Goal: Transaction & Acquisition: Purchase product/service

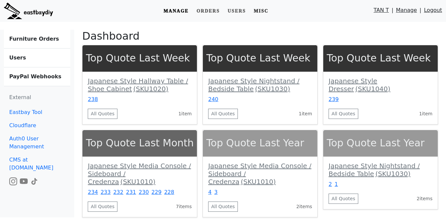
click at [264, 13] on link "Misc" at bounding box center [261, 11] width 20 height 12
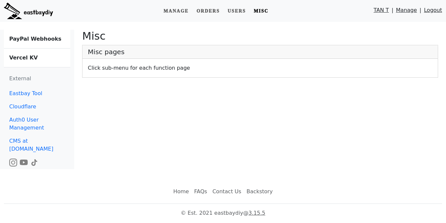
click at [29, 59] on b "Vercel KV" at bounding box center [23, 57] width 28 height 6
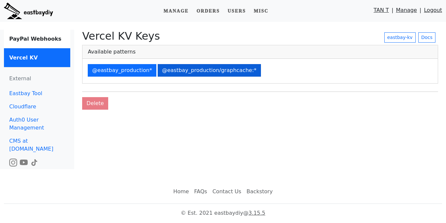
click at [184, 71] on button "@eastbay_production/graphcache:*" at bounding box center [209, 70] width 103 height 13
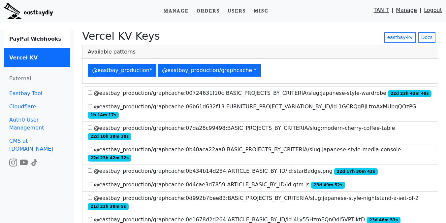
click at [251, 194] on label "@eastbay_production/graphcache:0d992b7bee83:BASIC_PROJECTS_BY_CRITERIA/slug:jap…" at bounding box center [260, 202] width 345 height 16
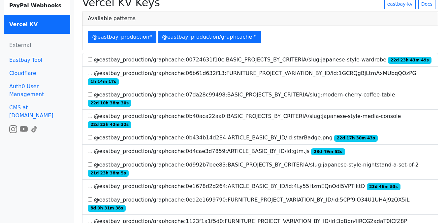
scroll to position [487, 0]
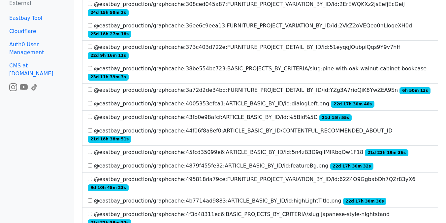
click at [303, 210] on label "@eastbay_production/graphcache:4f3d48311ec6:BASIC_PROJECTS_BY_CRITERIA/slug:jap…" at bounding box center [260, 218] width 345 height 16
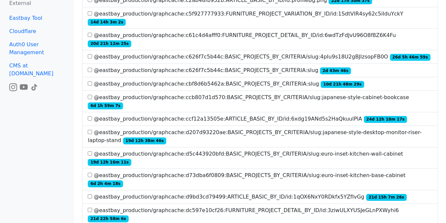
scroll to position [1278, 0]
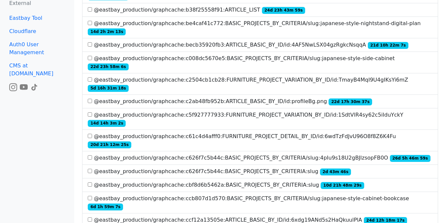
scroll to position [220, 0]
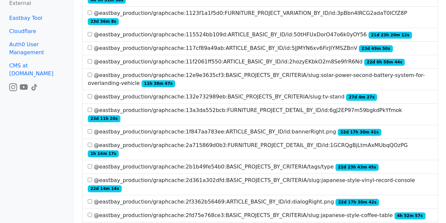
click at [206, 163] on label "@eastbay_production/graphcache:2b1b49fe54b0:BASIC_PROJECTS_BY_CRITERIA/tags/typ…" at bounding box center [233, 167] width 291 height 8
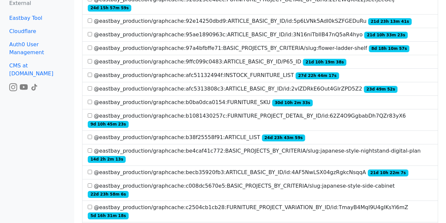
scroll to position [1264, 0]
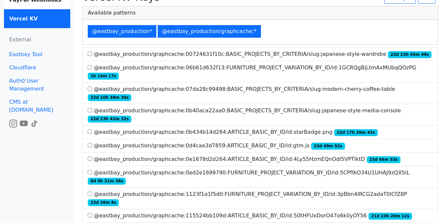
scroll to position [0, 0]
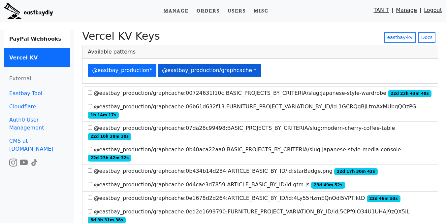
click at [168, 68] on button "@eastbay_production/graphcache:*" at bounding box center [209, 70] width 103 height 13
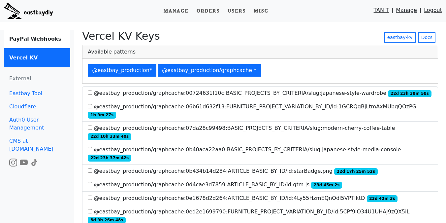
click at [245, 167] on label "@eastbay_production/graphcache:0b434b14d284:ARTICLE_BASIC_BY_ID/id:starBadge.pn…" at bounding box center [233, 171] width 290 height 8
click at [227, 94] on label "@eastbay_production/graphcache:00724631f10c:BASIC_PROJECTS_BY_CRITERIA/slug:jap…" at bounding box center [259, 93] width 343 height 8
copy label "BASIC_PROJECTS_BY_CRITERIA"
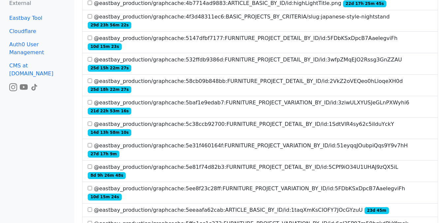
scroll to position [779, 0]
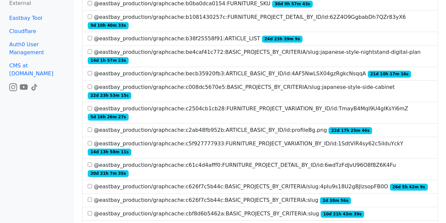
scroll to position [1367, 0]
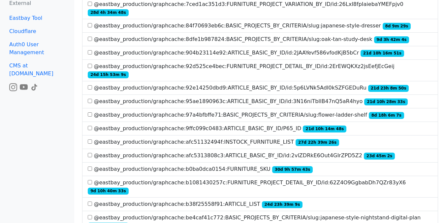
scroll to position [1068, 0]
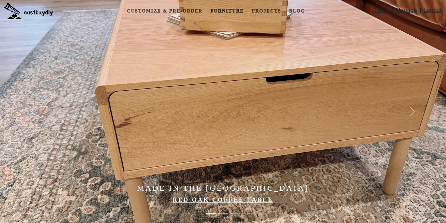
click at [222, 9] on link "Furniture" at bounding box center [227, 11] width 39 height 12
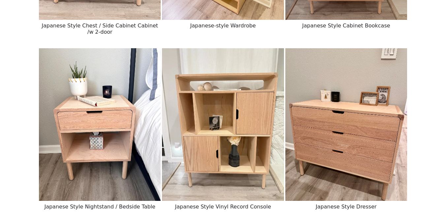
scroll to position [441, 0]
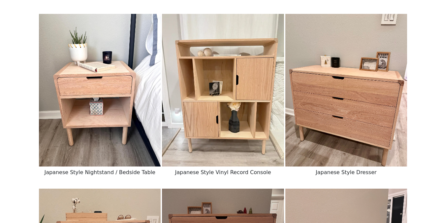
click at [104, 105] on img at bounding box center [100, 90] width 122 height 152
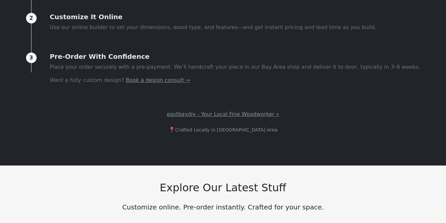
scroll to position [429, 0]
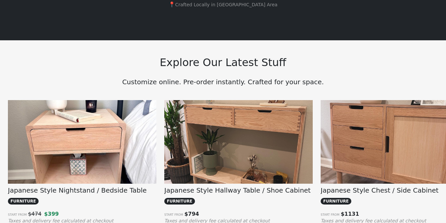
click at [103, 122] on img at bounding box center [82, 156] width 148 height 112
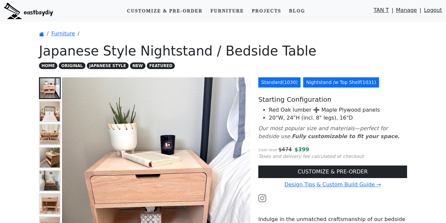
click at [327, 83] on link "Nightstand /w Top Shelf ( 1031 )" at bounding box center [341, 82] width 76 height 10
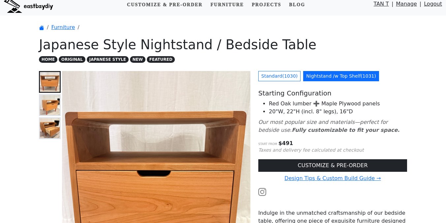
scroll to position [7, 0]
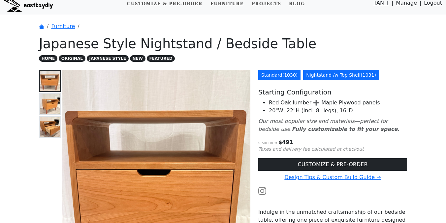
click at [276, 79] on link "Standard ( 1030 )" at bounding box center [279, 75] width 42 height 10
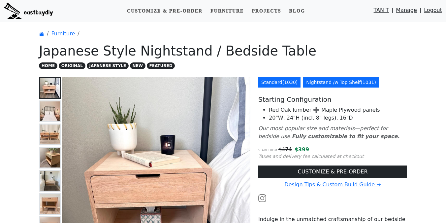
click at [310, 84] on link "Nightstand /w Top Shelf ( 1031 )" at bounding box center [341, 82] width 76 height 10
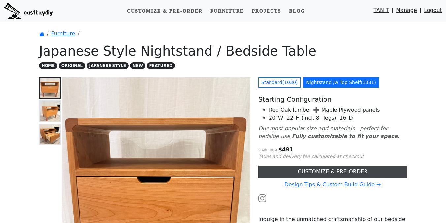
click at [278, 168] on link "CUSTOMIZE & PRE-ORDER" at bounding box center [332, 171] width 149 height 13
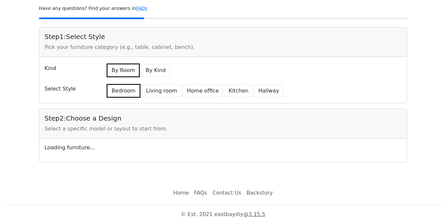
scroll to position [45, 0]
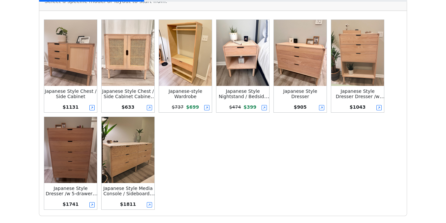
click at [237, 83] on img at bounding box center [242, 53] width 53 height 66
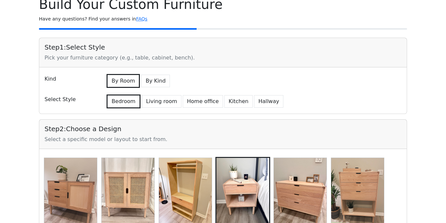
scroll to position [2, 0]
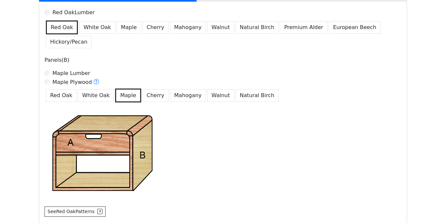
scroll to position [439, 0]
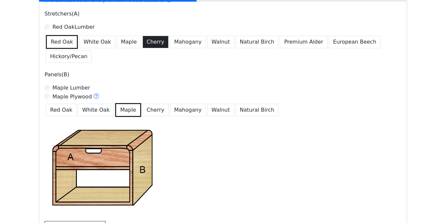
click at [148, 40] on button "Cherry" at bounding box center [156, 42] width 26 height 13
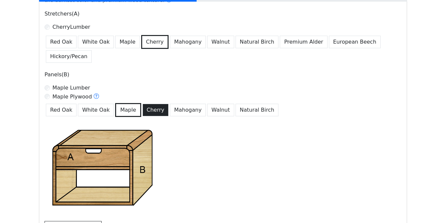
click at [147, 112] on button "Cherry" at bounding box center [156, 110] width 26 height 13
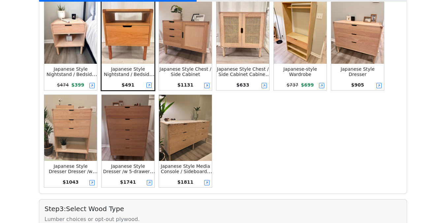
scroll to position [0, 0]
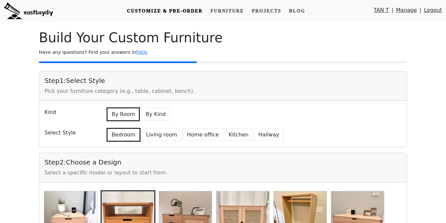
click at [24, 13] on img at bounding box center [28, 11] width 49 height 16
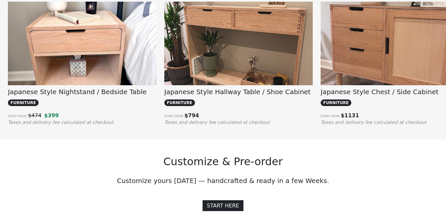
scroll to position [536, 0]
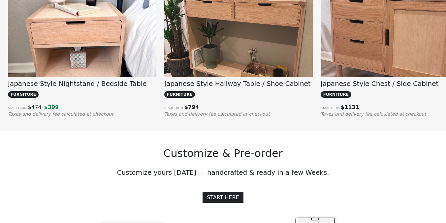
click at [78, 29] on img at bounding box center [82, 49] width 148 height 112
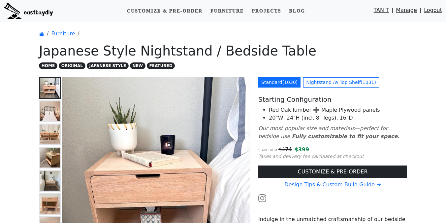
click at [41, 111] on img at bounding box center [50, 111] width 20 height 20
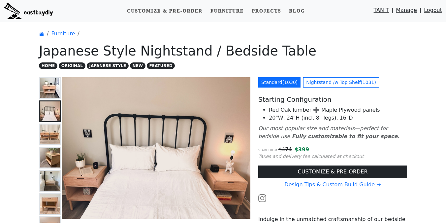
click at [49, 130] on img at bounding box center [50, 134] width 20 height 20
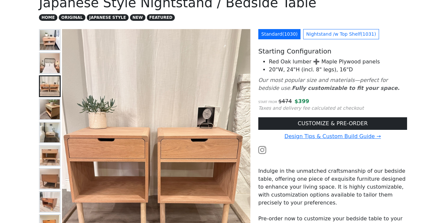
scroll to position [50, 0]
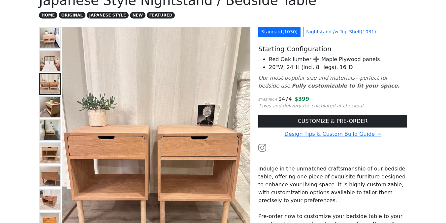
click at [48, 104] on img at bounding box center [50, 107] width 20 height 20
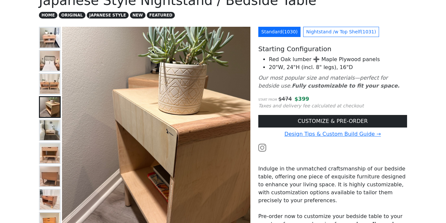
click at [48, 119] on button at bounding box center [50, 130] width 22 height 22
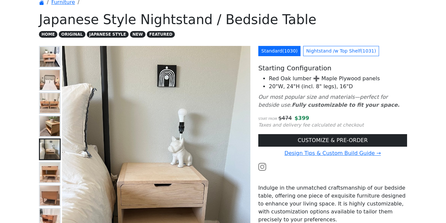
scroll to position [0, 0]
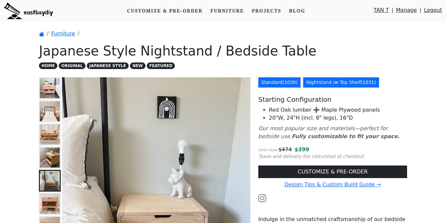
click at [316, 84] on link "Nightstand /w Top Shelf ( 1031 )" at bounding box center [341, 82] width 76 height 10
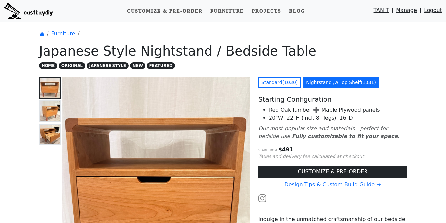
click at [409, 9] on link "Manage" at bounding box center [406, 11] width 21 height 11
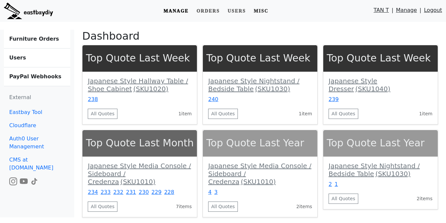
click at [262, 12] on link "Misc" at bounding box center [261, 11] width 20 height 12
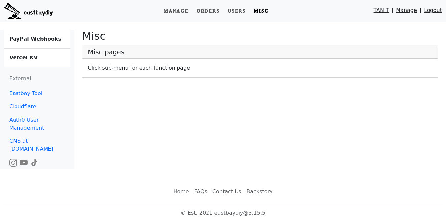
click at [27, 56] on b "Vercel KV" at bounding box center [23, 57] width 28 height 6
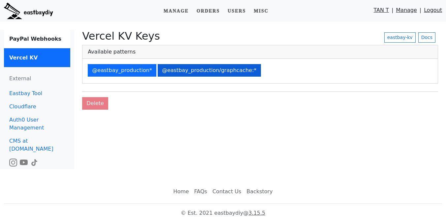
click at [159, 70] on button "@eastbay_production/graphcache:*" at bounding box center [209, 70] width 103 height 13
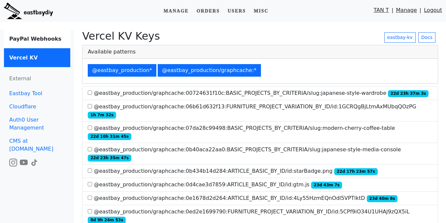
click at [37, 12] on img at bounding box center [28, 11] width 49 height 16
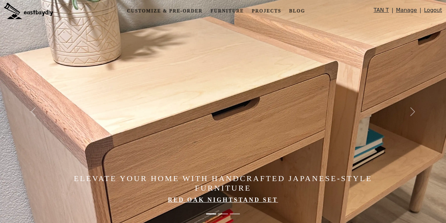
click at [278, 87] on img at bounding box center [247, 111] width 495 height 223
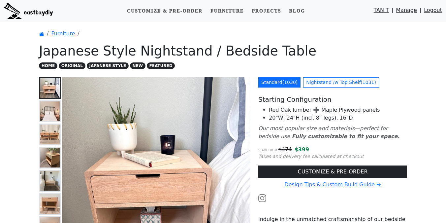
click at [409, 11] on link "Manage" at bounding box center [406, 11] width 21 height 11
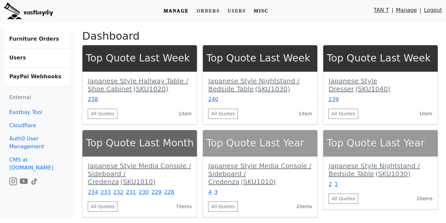
click at [260, 10] on link "Misc" at bounding box center [261, 11] width 20 height 12
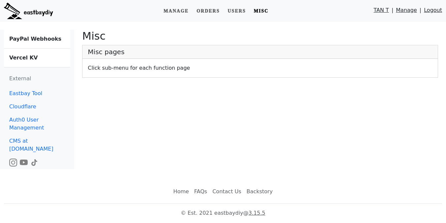
click at [40, 55] on link "Vercel KV" at bounding box center [37, 58] width 66 height 18
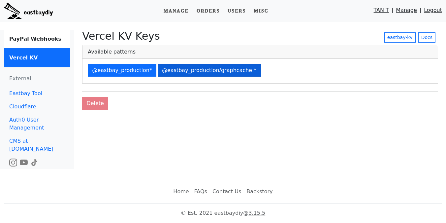
click at [223, 71] on button "@eastbay_production/graphcache:*" at bounding box center [209, 70] width 103 height 13
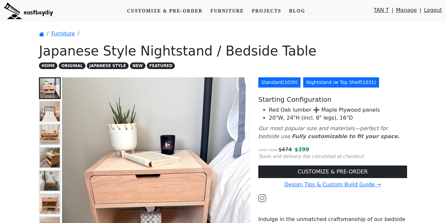
click at [307, 84] on link "Nightstand /w Top Shelf ( 1031 )" at bounding box center [341, 82] width 76 height 10
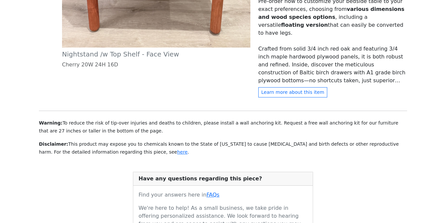
scroll to position [265, 0]
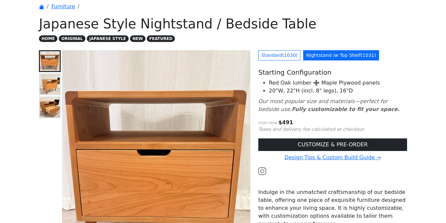
scroll to position [0, 0]
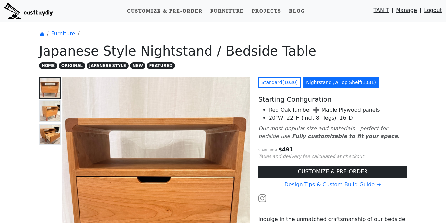
click at [49, 107] on img at bounding box center [50, 111] width 20 height 20
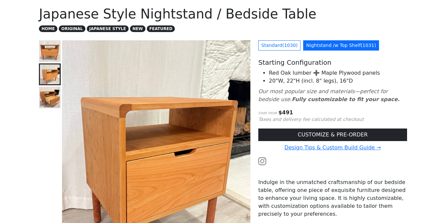
click at [50, 99] on img at bounding box center [50, 97] width 20 height 20
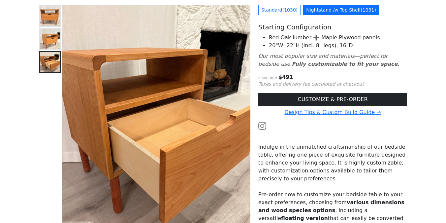
scroll to position [62, 0]
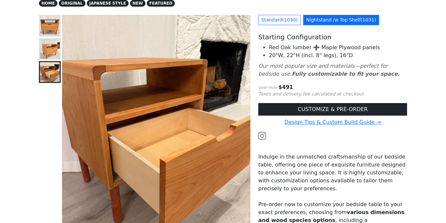
click at [51, 49] on img at bounding box center [50, 49] width 20 height 20
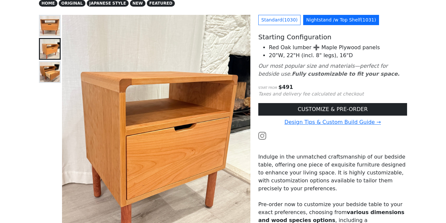
scroll to position [0, 0]
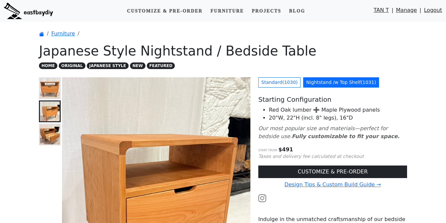
click at [195, 43] on h1 "Japanese Style Nightstand / Bedside Table" at bounding box center [223, 51] width 368 height 16
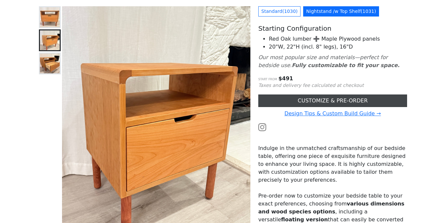
click at [272, 100] on link "CUSTOMIZE & PRE-ORDER" at bounding box center [332, 100] width 149 height 13
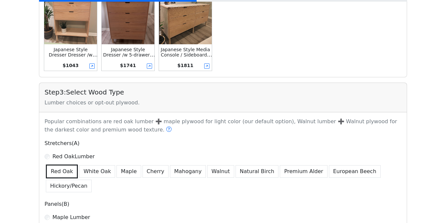
scroll to position [317, 0]
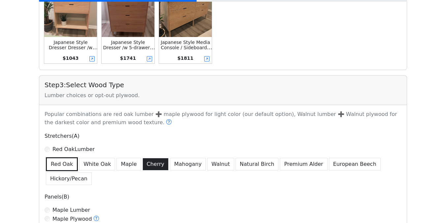
click at [143, 167] on button "Cherry" at bounding box center [156, 164] width 26 height 13
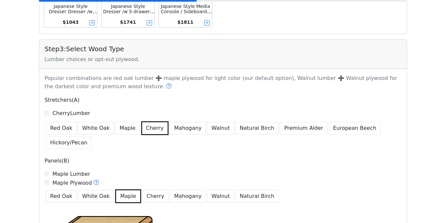
scroll to position [370, 0]
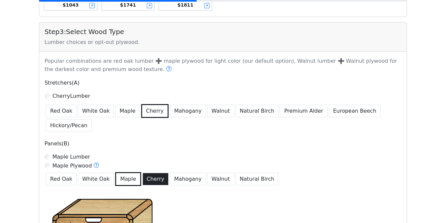
click at [146, 178] on button "Cherry" at bounding box center [156, 179] width 26 height 13
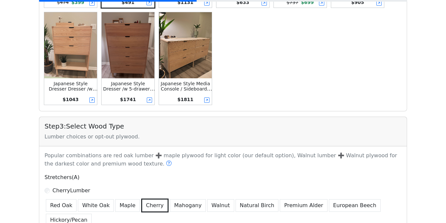
scroll to position [0, 0]
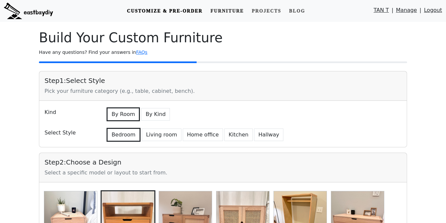
click at [222, 7] on link "Furniture" at bounding box center [227, 11] width 39 height 12
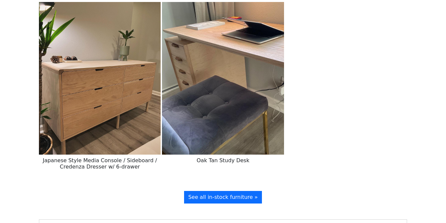
scroll to position [1284, 0]
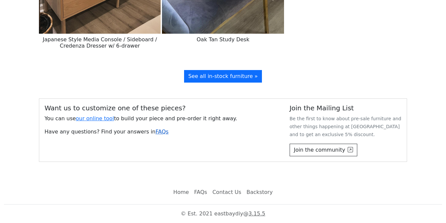
click at [156, 131] on link "FAQs" at bounding box center [162, 131] width 13 height 6
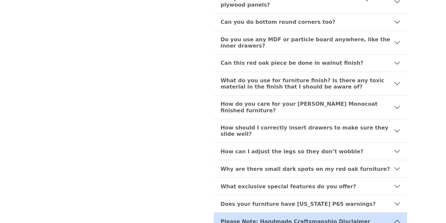
scroll to position [381, 0]
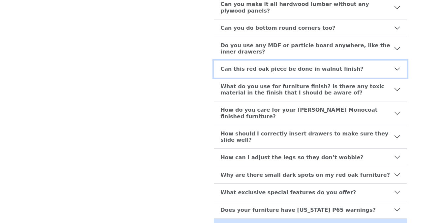
click at [242, 66] on b "Can this red oak piece be done in walnut finish?" at bounding box center [291, 69] width 143 height 6
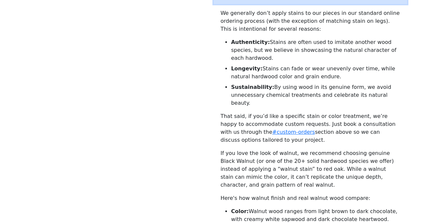
scroll to position [431, 0]
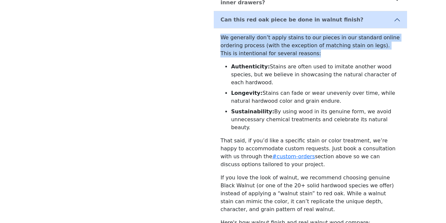
drag, startPoint x: 221, startPoint y: 22, endPoint x: 245, endPoint y: 40, distance: 29.6
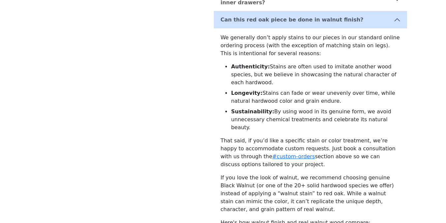
click at [202, 77] on div "Frequently Asked Questions Operational Questions What's your current lead time?…" at bounding box center [301, 139] width 219 height 1081
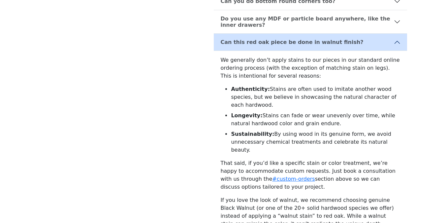
scroll to position [415, 0]
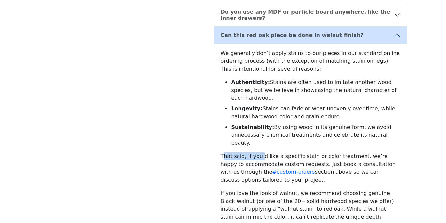
drag, startPoint x: 224, startPoint y: 119, endPoint x: 261, endPoint y: 119, distance: 36.6
click at [259, 152] on p "That said, if you’d like a specific stain or color treatment, we’re happy to ac…" at bounding box center [310, 168] width 180 height 32
click at [281, 152] on p "That said, if you’d like a specific stain or color treatment, we’re happy to ac…" at bounding box center [310, 168] width 180 height 32
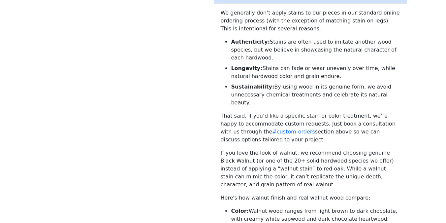
scroll to position [456, 0]
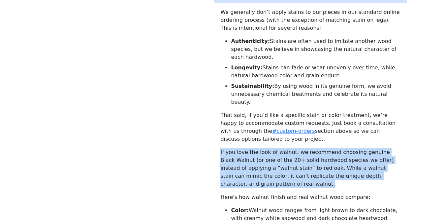
drag, startPoint x: 221, startPoint y: 118, endPoint x: 276, endPoint y: 146, distance: 61.7
click at [276, 148] on p "If you love the look of walnut, we recommend choosing genuine Black Walnut (or …" at bounding box center [310, 168] width 180 height 40
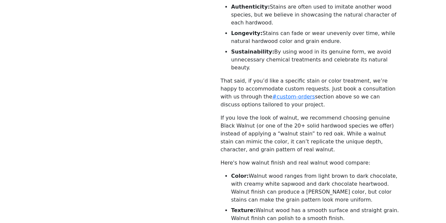
scroll to position [491, 0]
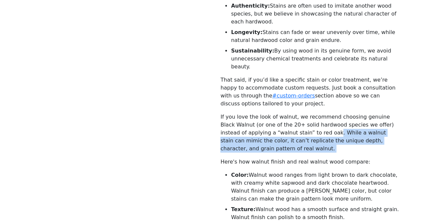
drag, startPoint x: 305, startPoint y: 96, endPoint x: 304, endPoint y: 117, distance: 20.8
click at [304, 117] on p "If you love the look of walnut, we recommend choosing genuine Black Walnut (or …" at bounding box center [310, 133] width 180 height 40
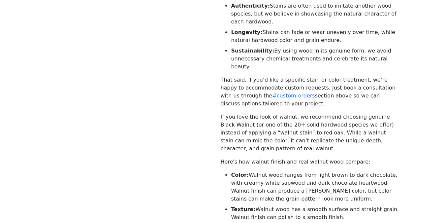
click at [212, 129] on div "Frequently Asked Questions Operational Questions What's your current lead time?…" at bounding box center [310, 78] width 201 height 1081
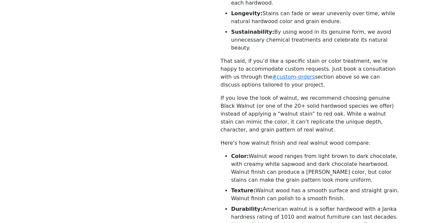
scroll to position [511, 0]
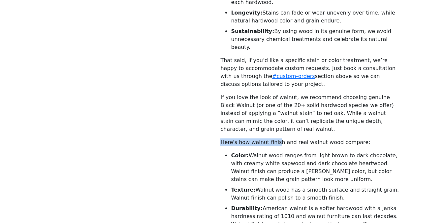
drag, startPoint x: 220, startPoint y: 110, endPoint x: 280, endPoint y: 110, distance: 60.4
click at [280, 110] on div "We generally don’t apply stains to our pieces in our standard online ordering p…" at bounding box center [310, 164] width 193 height 433
click at [203, 139] on div "Frequently Asked Questions Operational Questions What's your current lead time?…" at bounding box center [301, 59] width 219 height 1081
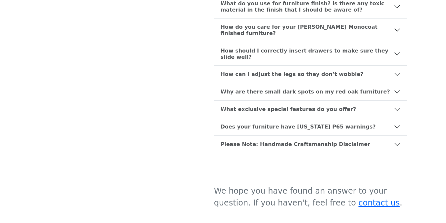
scroll to position [902, 0]
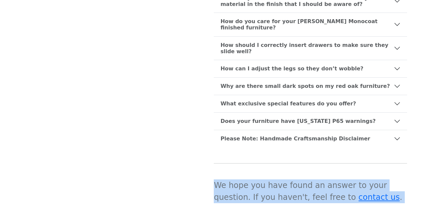
drag, startPoint x: 214, startPoint y: 141, endPoint x: 238, endPoint y: 173, distance: 39.7
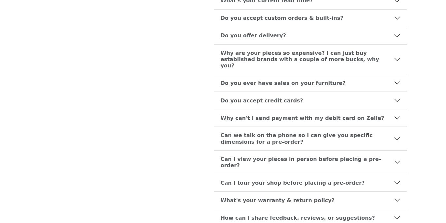
scroll to position [0, 0]
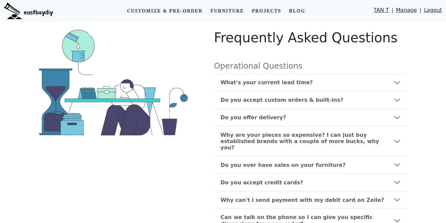
click at [35, 12] on img at bounding box center [28, 11] width 49 height 16
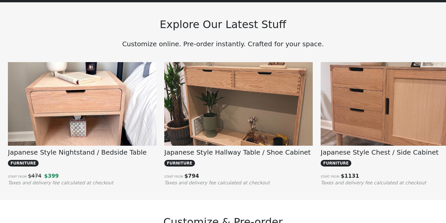
click at [119, 102] on img at bounding box center [82, 118] width 148 height 112
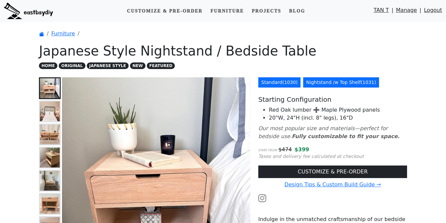
click at [313, 80] on link "Nightstand /w Top Shelf ( 1031 )" at bounding box center [341, 82] width 76 height 10
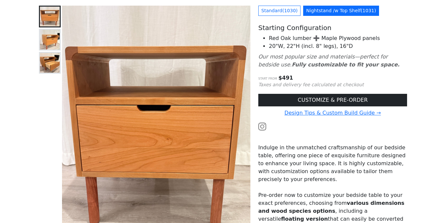
scroll to position [51, 0]
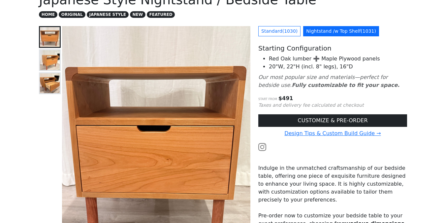
click at [56, 66] on img at bounding box center [50, 60] width 20 height 20
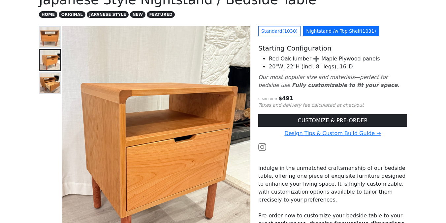
click at [54, 79] on img at bounding box center [50, 83] width 20 height 20
